Goal: Information Seeking & Learning: Learn about a topic

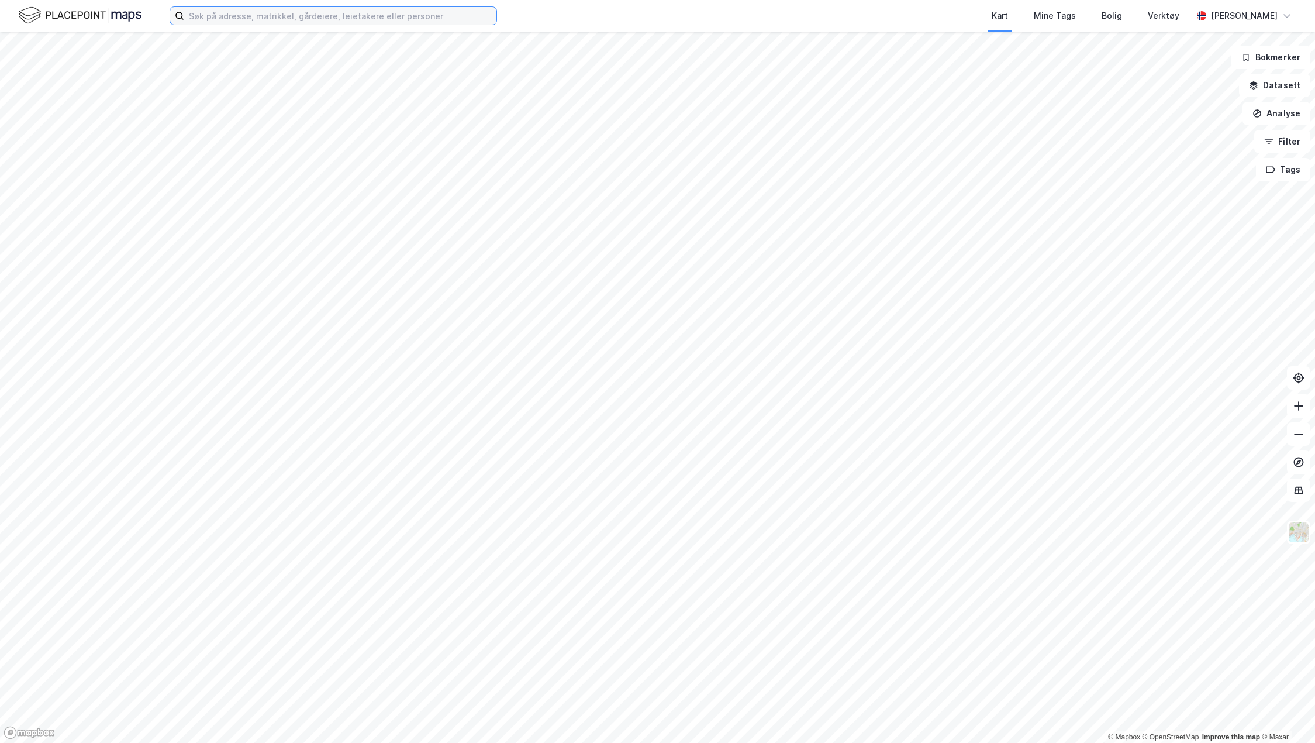
click at [395, 17] on input at bounding box center [340, 16] width 312 height 18
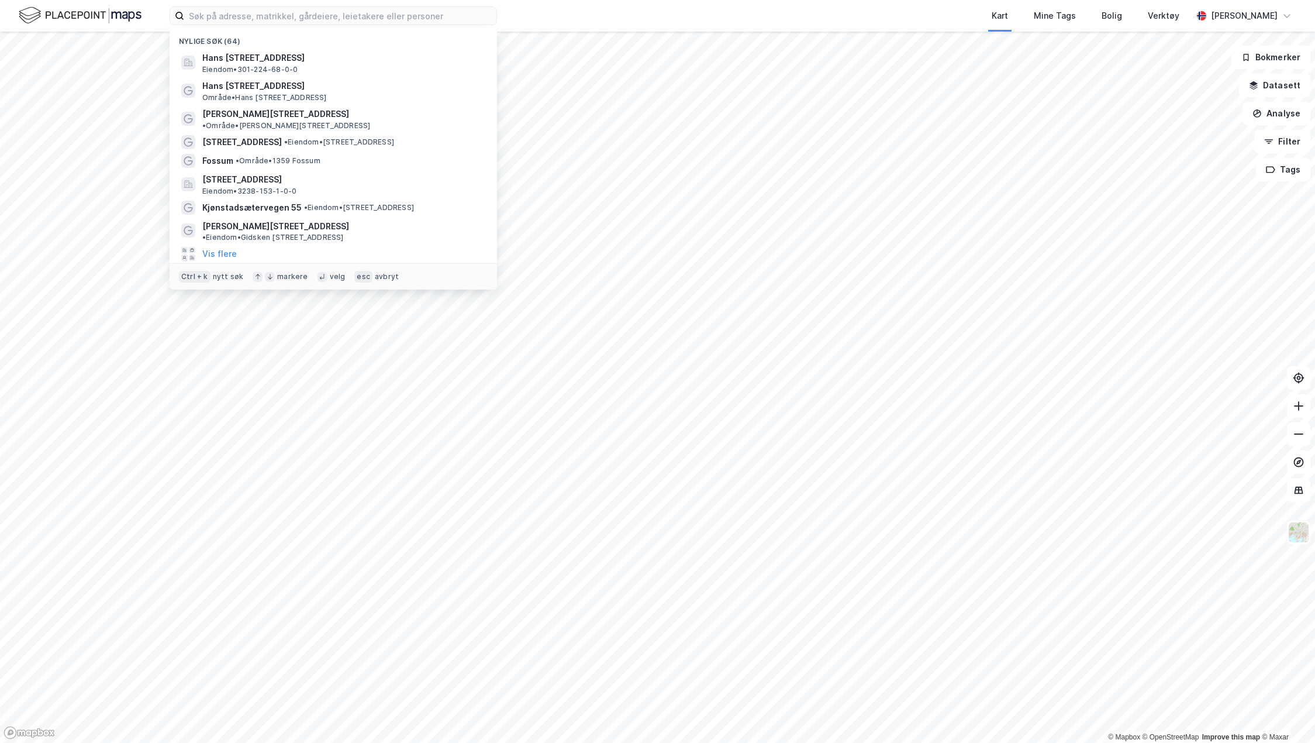
click at [388, 137] on div "[STREET_ADDRESS] • Eiendom • [STREET_ADDRESS]" at bounding box center [343, 142] width 283 height 14
